Goal: Find specific page/section: Find specific page/section

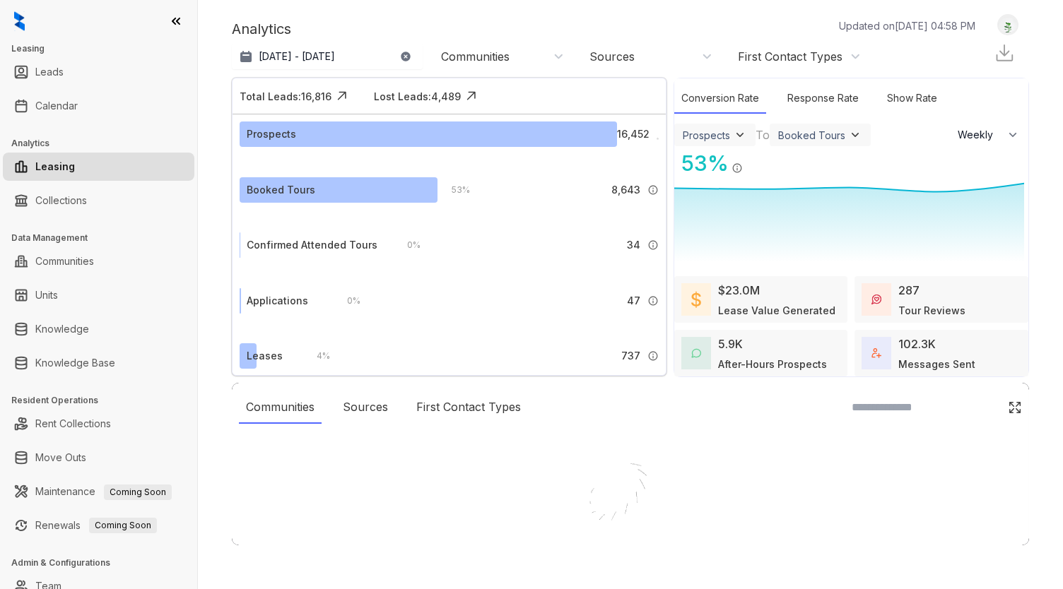
select select "******"
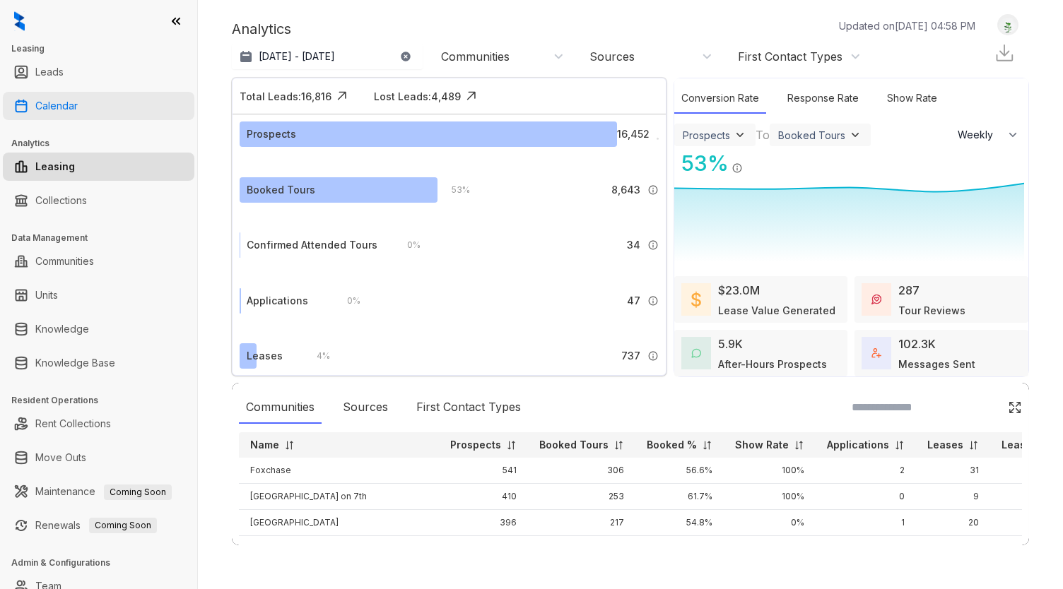
click at [78, 104] on link "Calendar" at bounding box center [56, 106] width 42 height 28
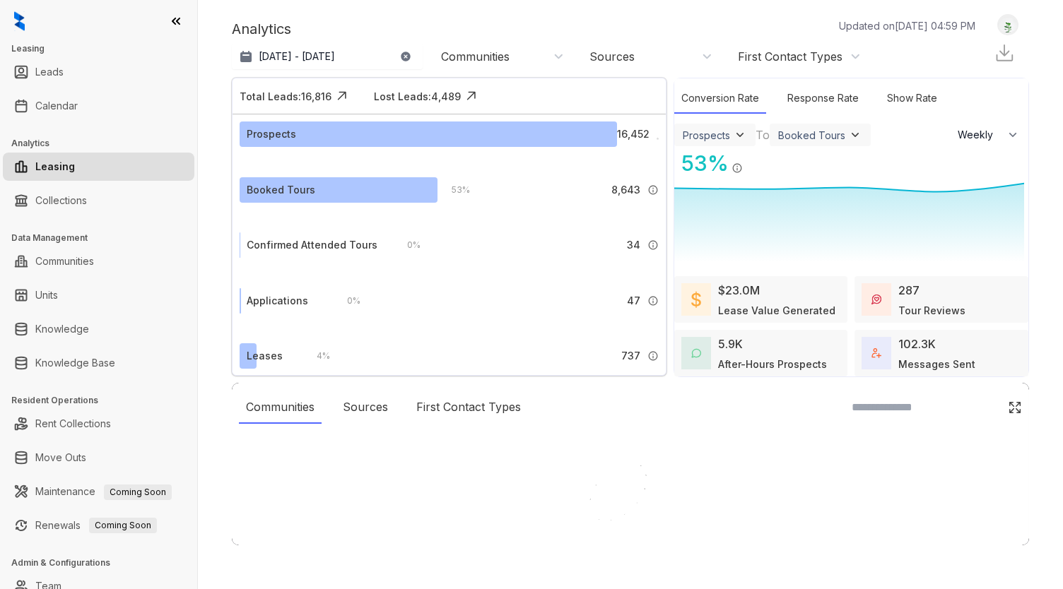
select select "******"
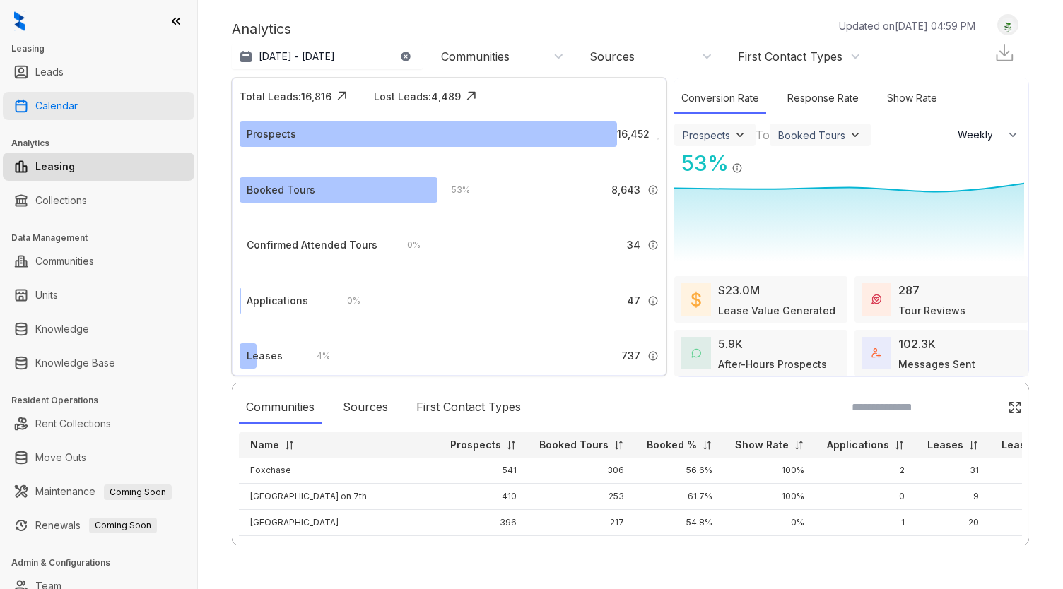
click at [68, 107] on link "Calendar" at bounding box center [56, 106] width 42 height 28
